Goal: Information Seeking & Learning: Understand process/instructions

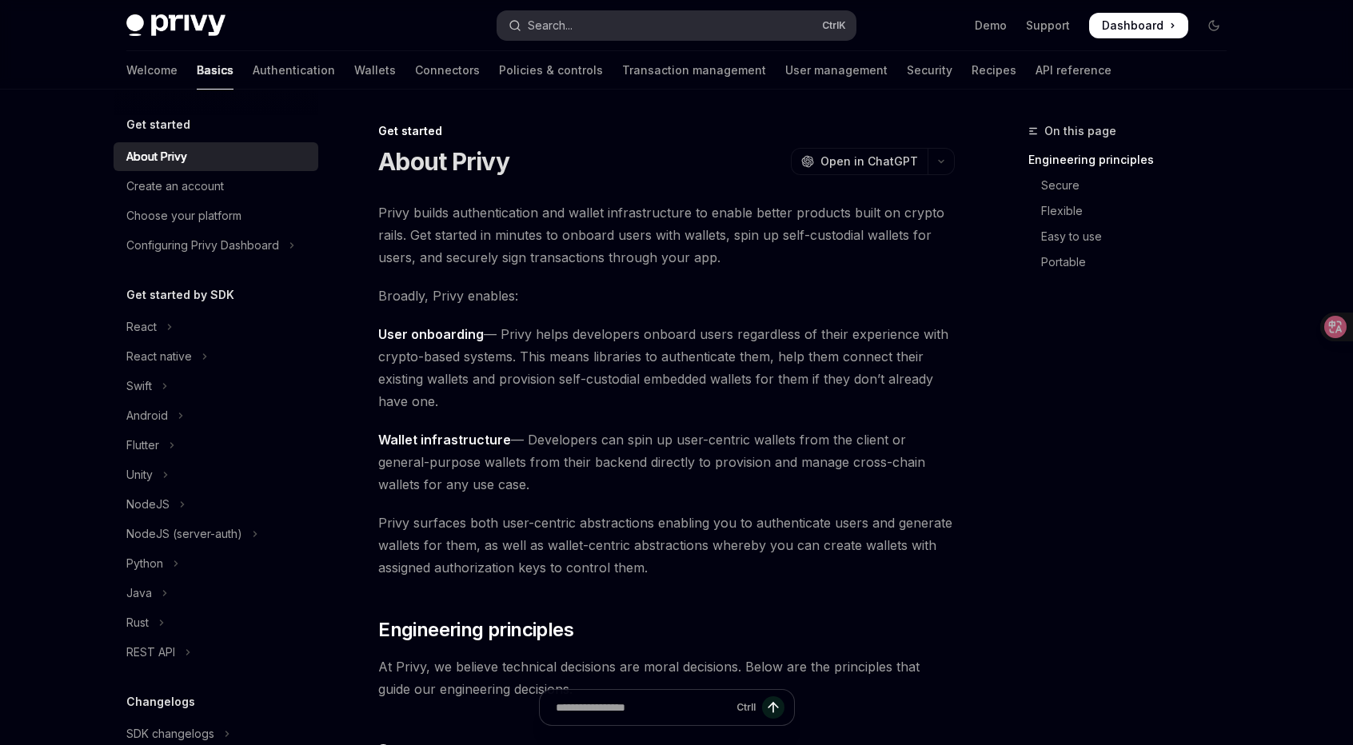
click at [600, 26] on button "Search... Ctrl K" at bounding box center [677, 25] width 358 height 29
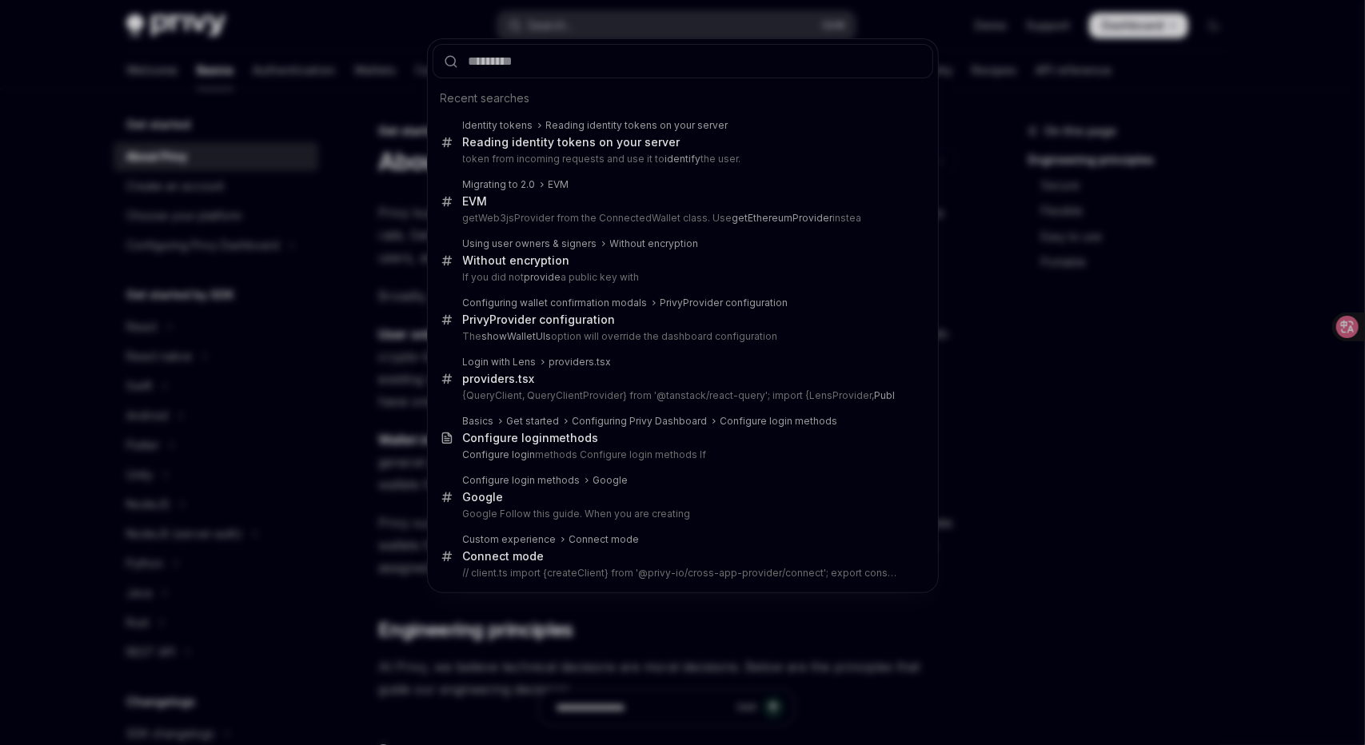
type input "********"
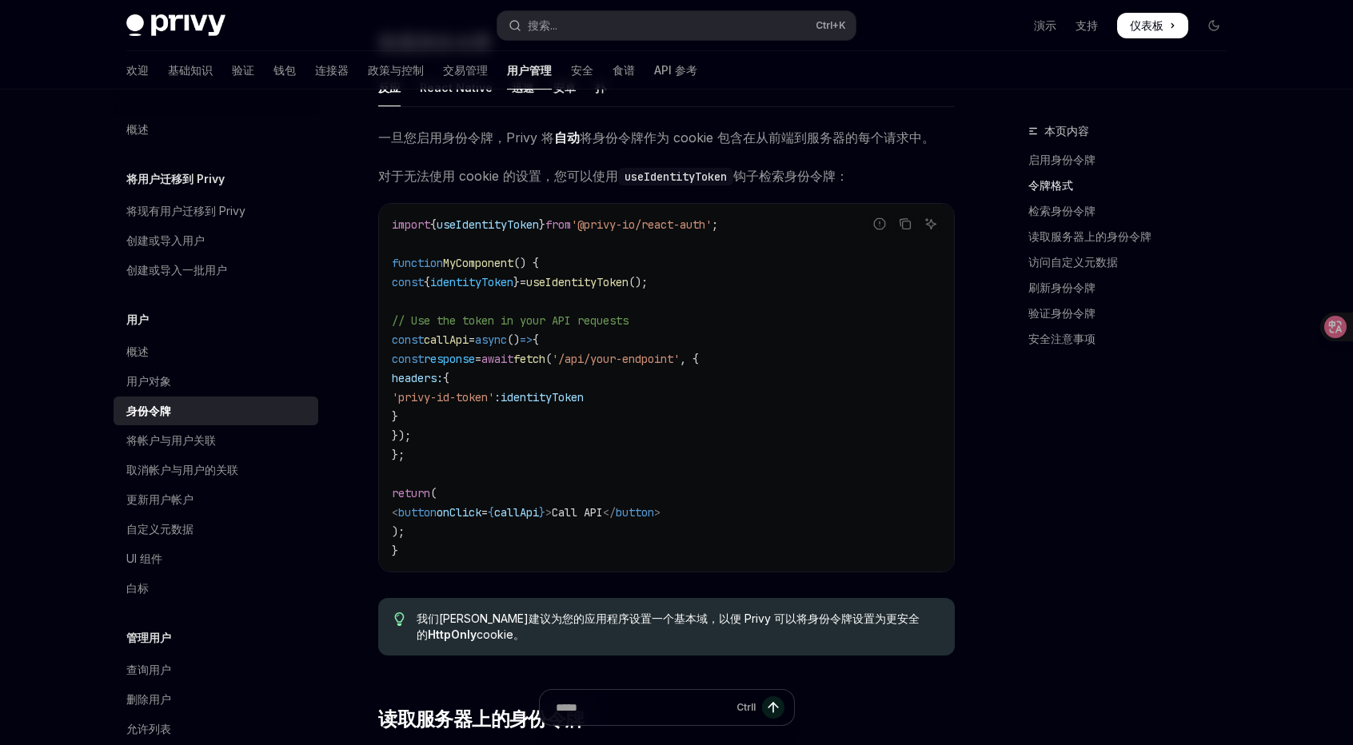
scroll to position [1369, 0]
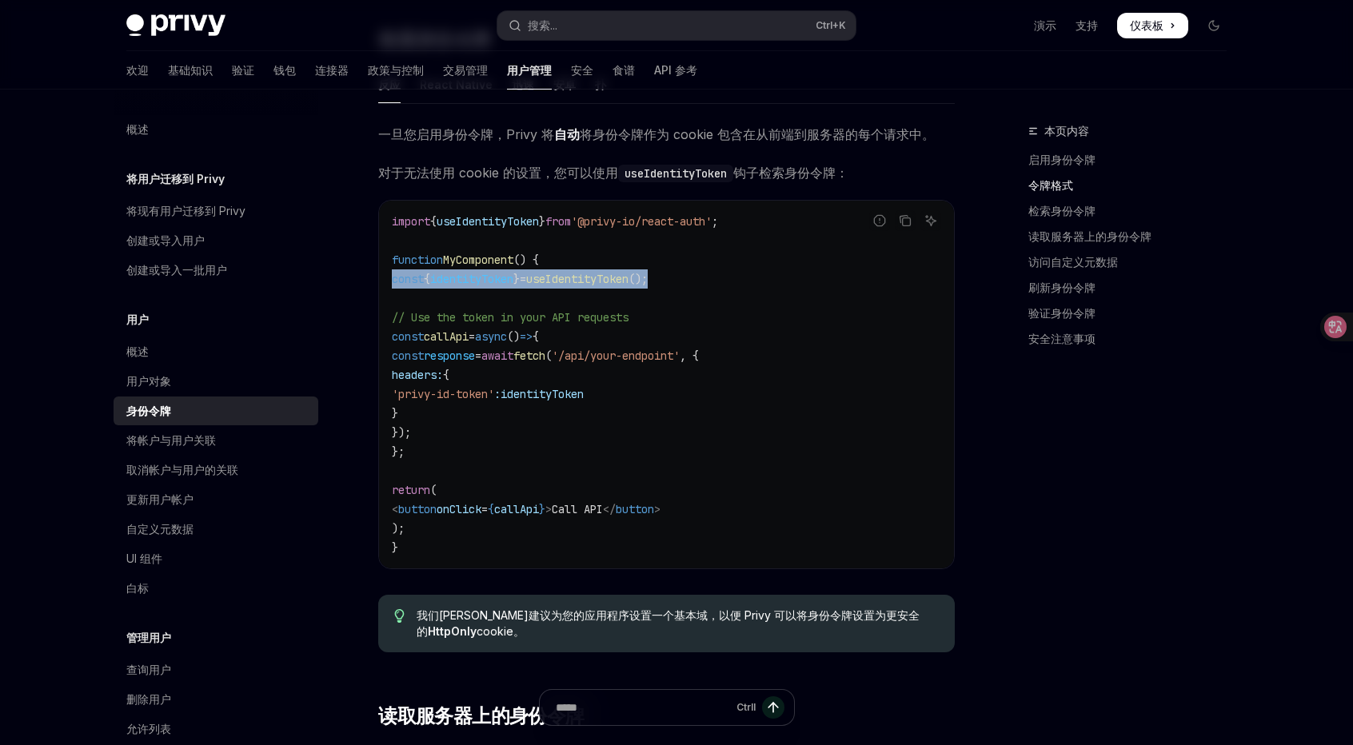
drag, startPoint x: 757, startPoint y: 271, endPoint x: 386, endPoint y: 283, distance: 371.3
click at [386, 283] on div "import { useIdentityToken } from '@privy-io/react-auth' ; function MyComponent …" at bounding box center [666, 385] width 575 height 368
copy span "const { identityToken } = useIdentityToken ();"
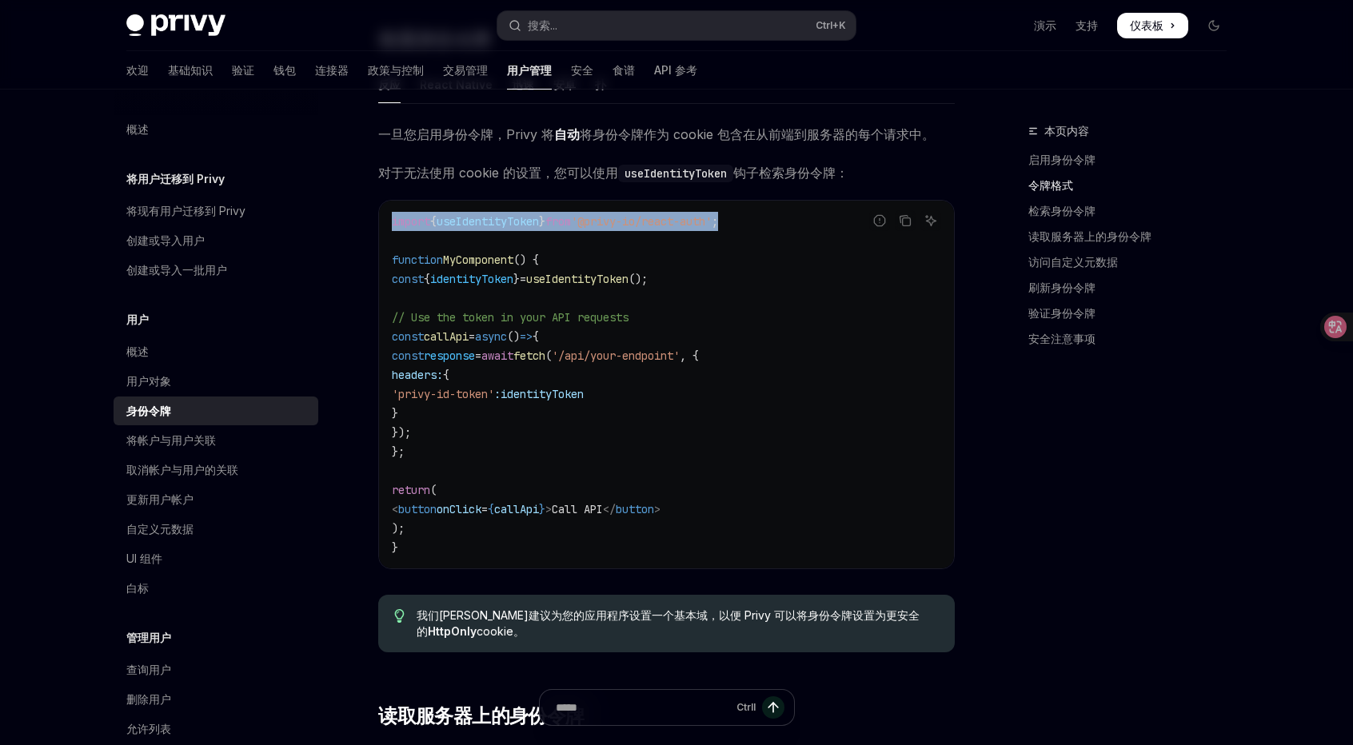
drag, startPoint x: 777, startPoint y: 214, endPoint x: 386, endPoint y: 210, distance: 390.3
click at [386, 210] on div "import { useIdentityToken } from '@privy-io/react-auth' ; function MyComponent …" at bounding box center [666, 385] width 575 height 368
copy span "import { useIdentityToken } from '@privy-io/react-auth' ;"
click at [738, 389] on code "import { useIdentityToken } from '@privy-io/react-auth' ; function MyComponent …" at bounding box center [666, 385] width 549 height 346
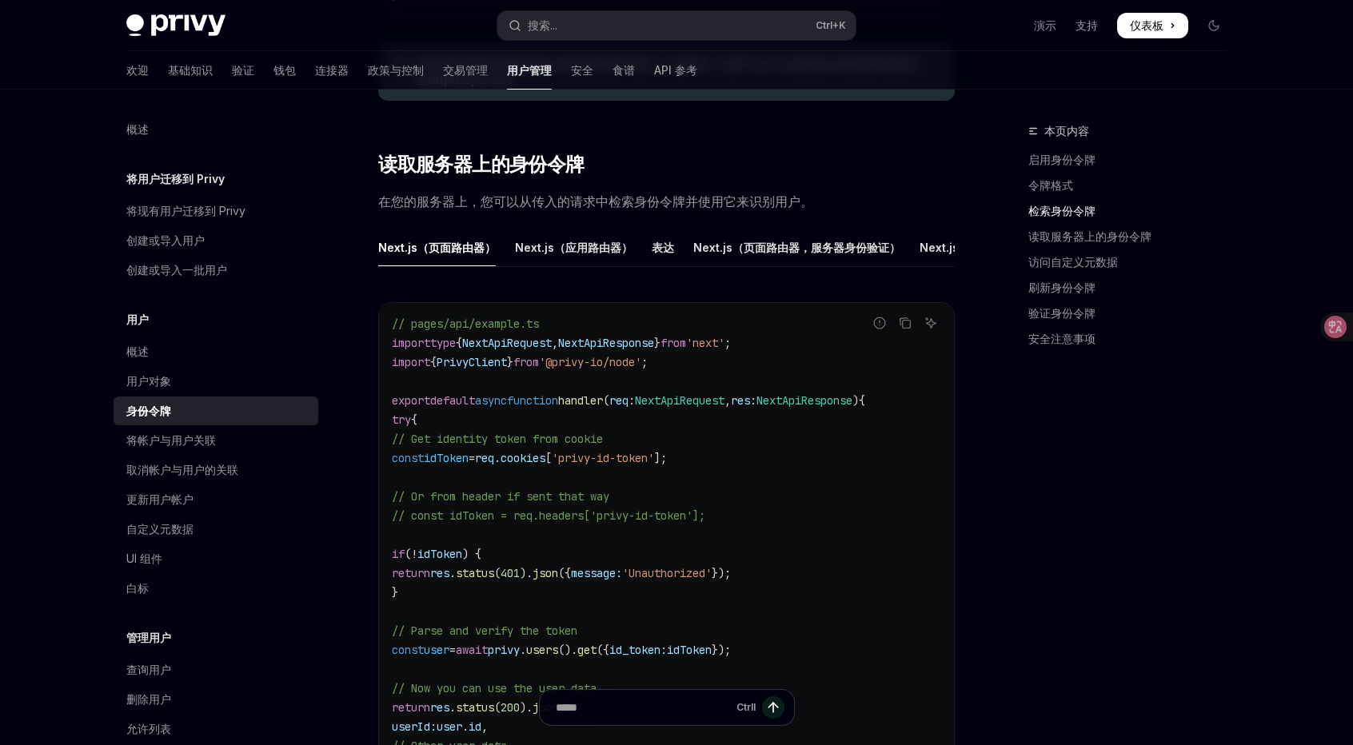
scroll to position [1929, 0]
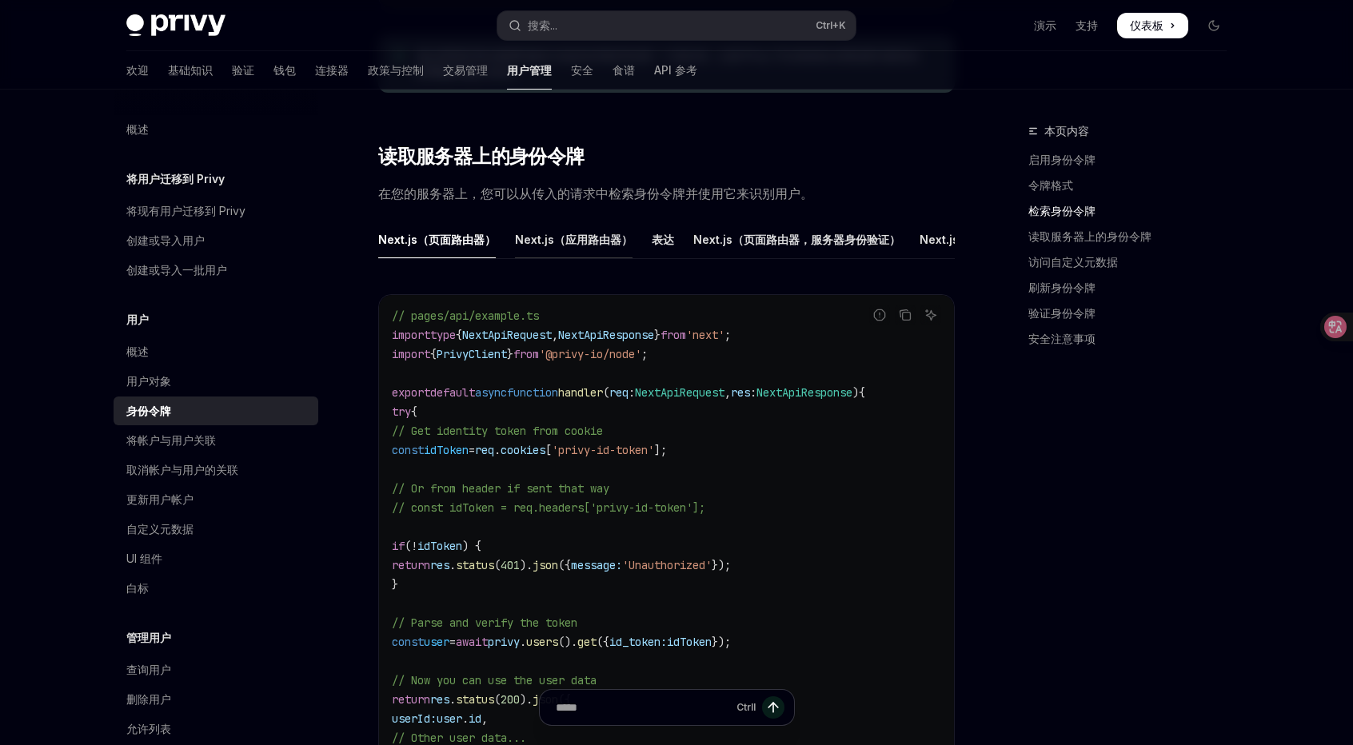
click at [566, 246] on font "Next.js（应用路由器）" at bounding box center [574, 240] width 118 height 14
type textarea "*"
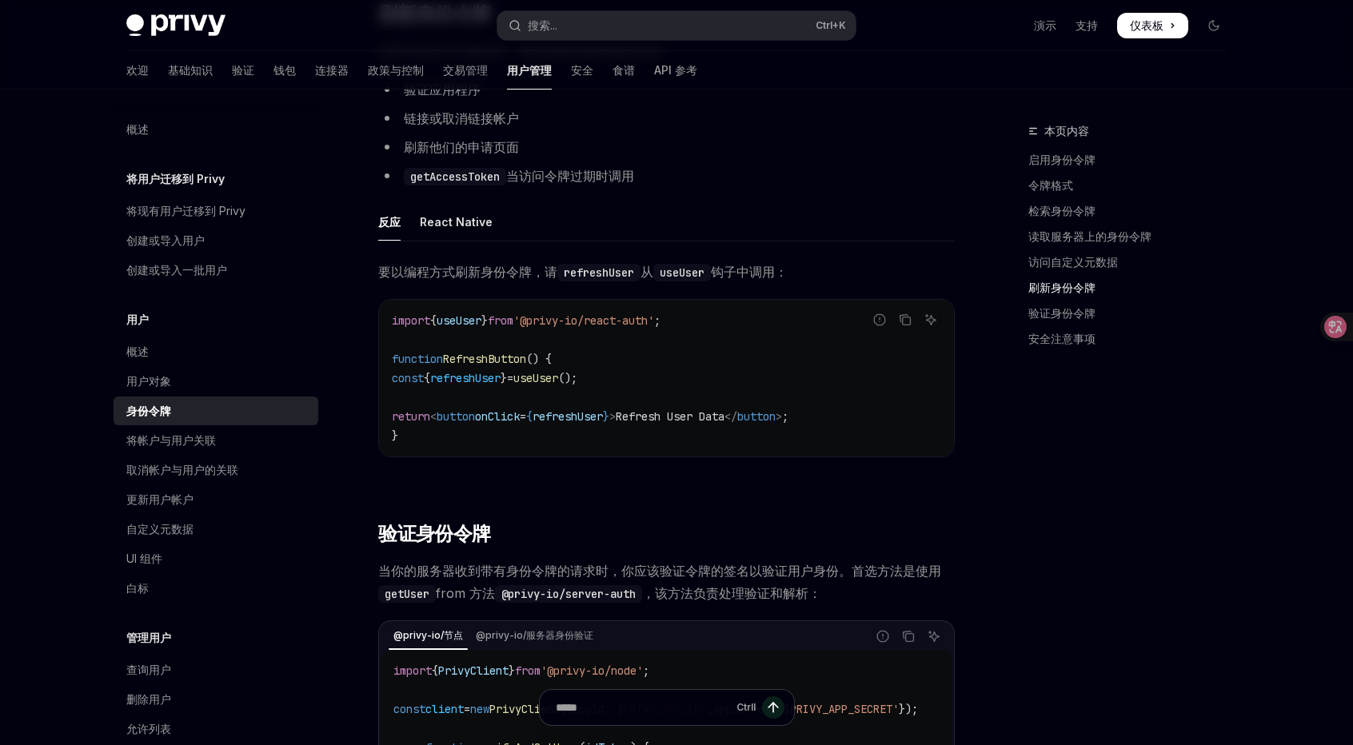
scroll to position [3689, 0]
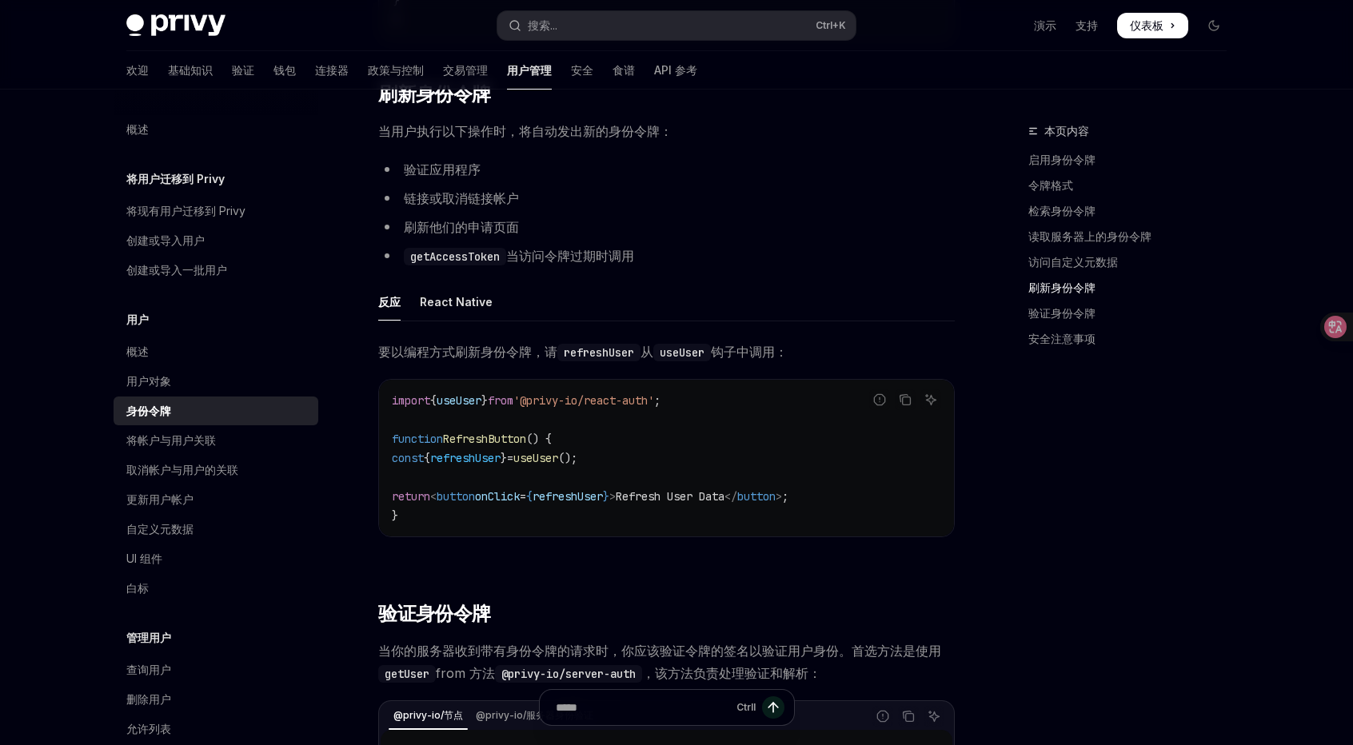
click at [462, 408] on span "useUser" at bounding box center [459, 401] width 45 height 14
copy span "useUser"
drag, startPoint x: 633, startPoint y: 494, endPoint x: 389, endPoint y: 494, distance: 244.8
click at [389, 494] on div "import { useUser } from '@privy-io/react-auth' ; function RefreshButton () { co…" at bounding box center [666, 458] width 575 height 157
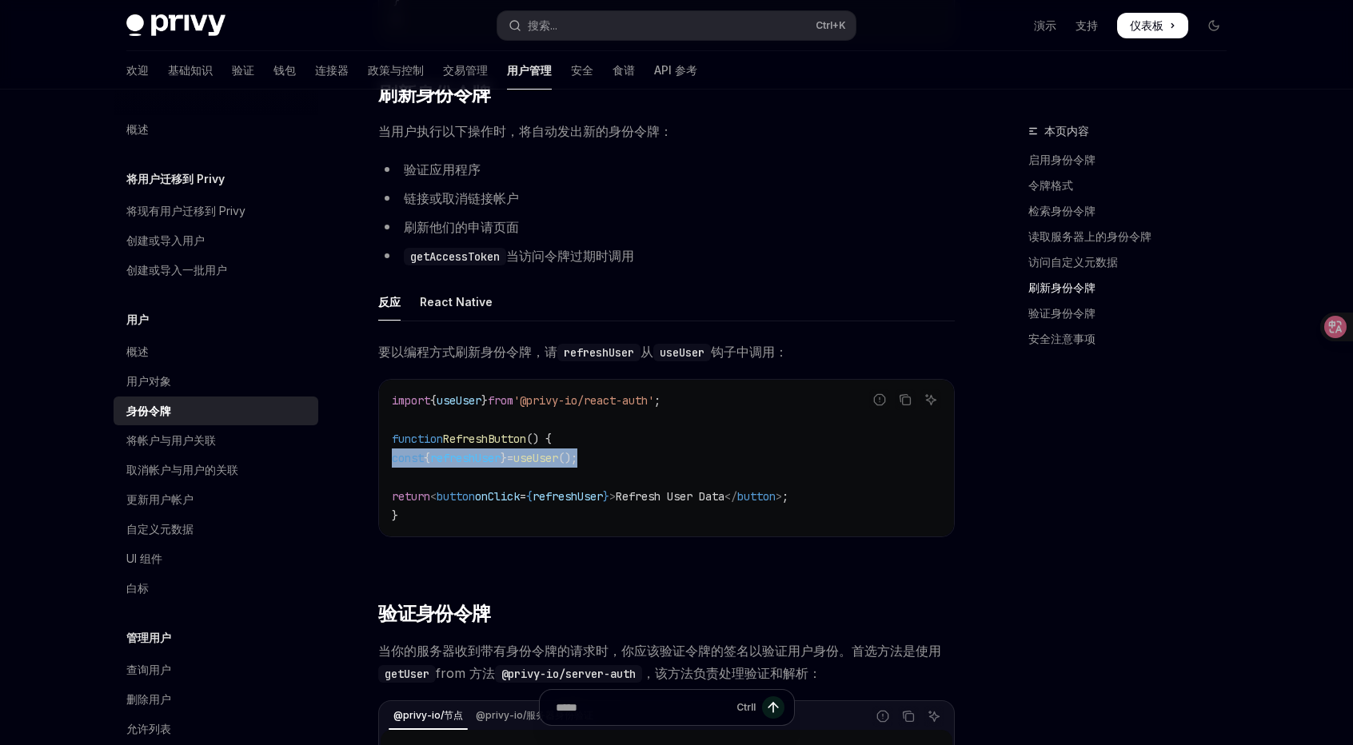
copy span "const { refreshUser } = useUser ();"
click at [660, 490] on code "import { useUser } from '@privy-io/react-auth' ; function RefreshButton () { co…" at bounding box center [666, 458] width 549 height 134
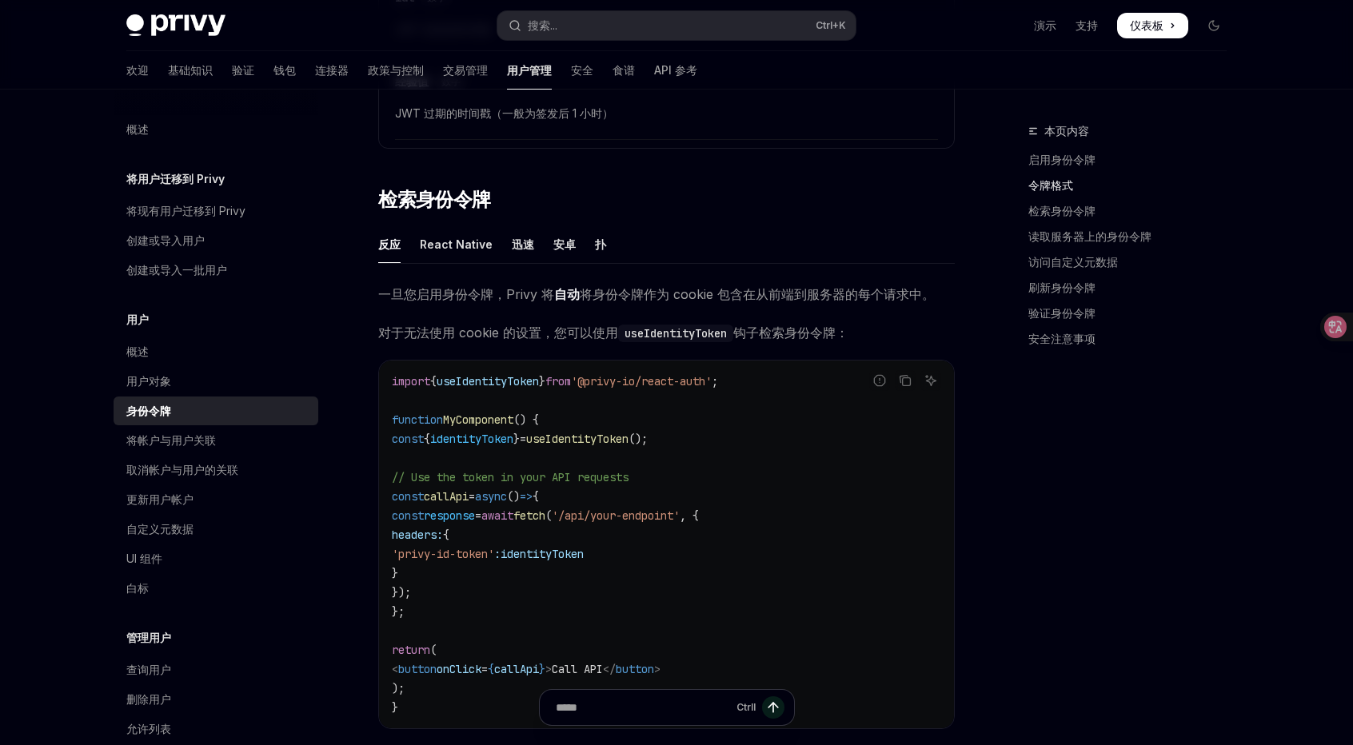
scroll to position [1369, 0]
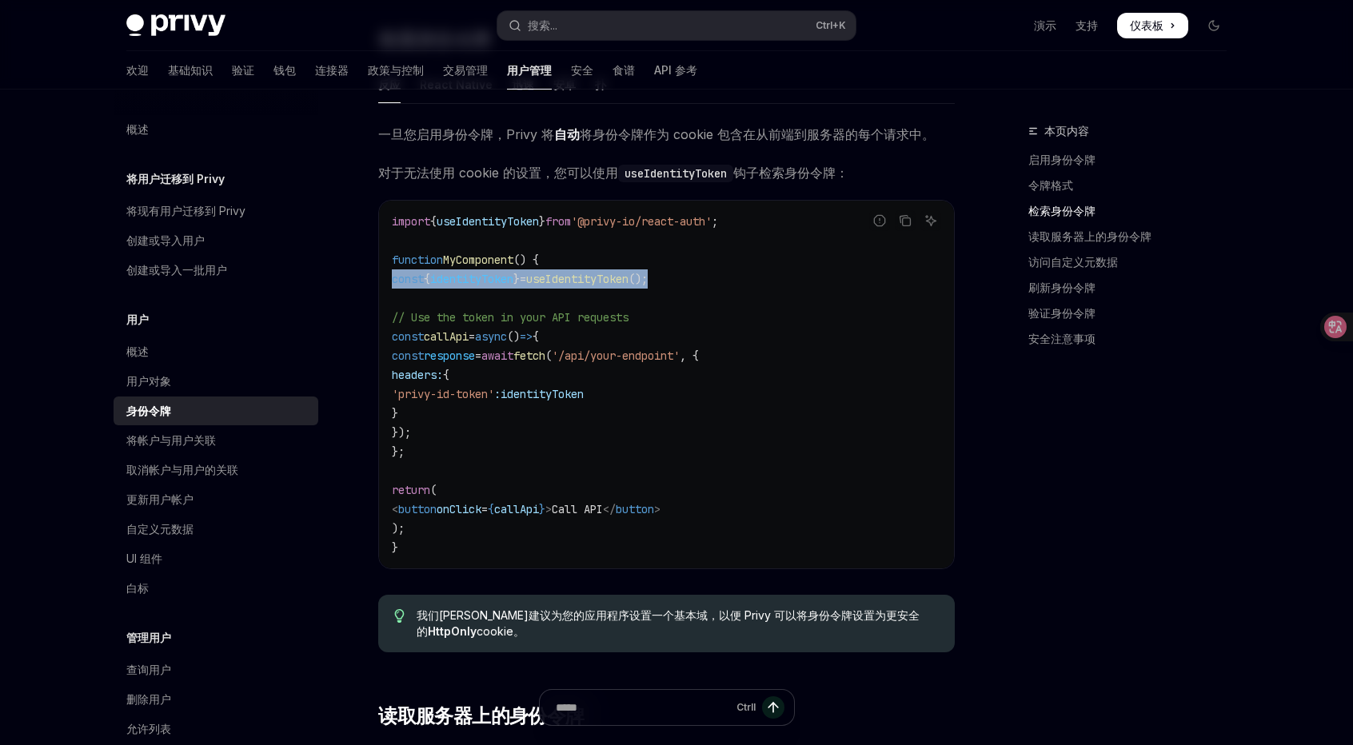
drag, startPoint x: 715, startPoint y: 276, endPoint x: 394, endPoint y: 270, distance: 320.8
click at [394, 270] on code "import { useIdentityToken } from '@privy-io/react-auth' ; function MyComponent …" at bounding box center [666, 385] width 549 height 346
copy span "const { identityToken } = useIdentityToken ();"
